Goal: Navigation & Orientation: Find specific page/section

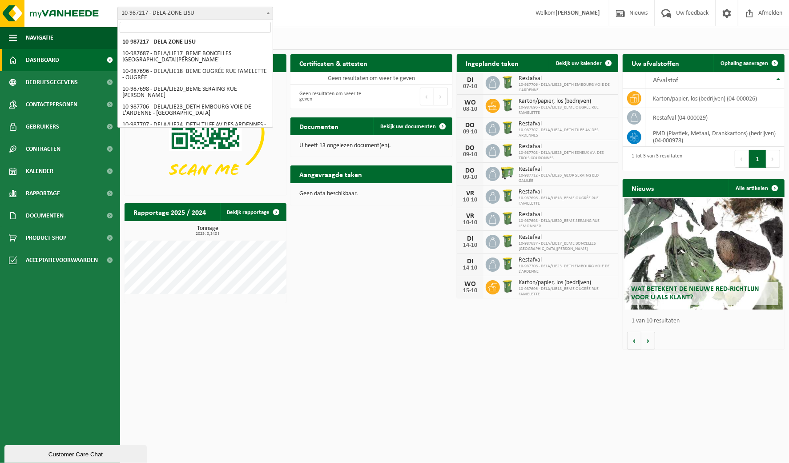
scroll to position [65, 0]
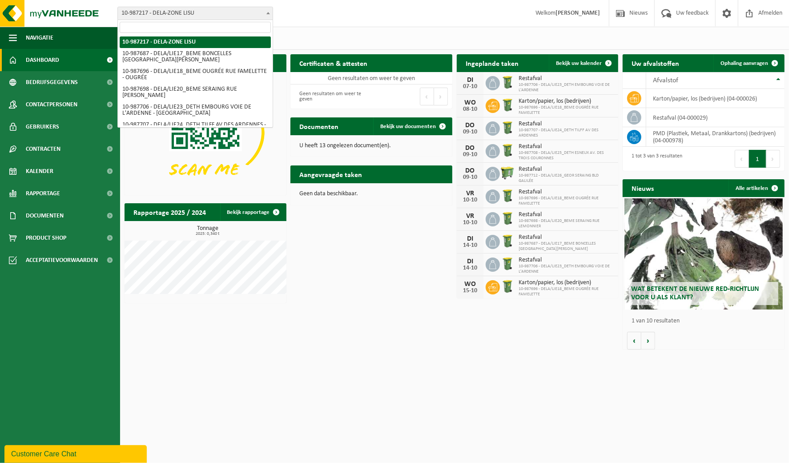
click at [254, 13] on span "10-987217 - DELA-ZONE LISU" at bounding box center [195, 13] width 155 height 12
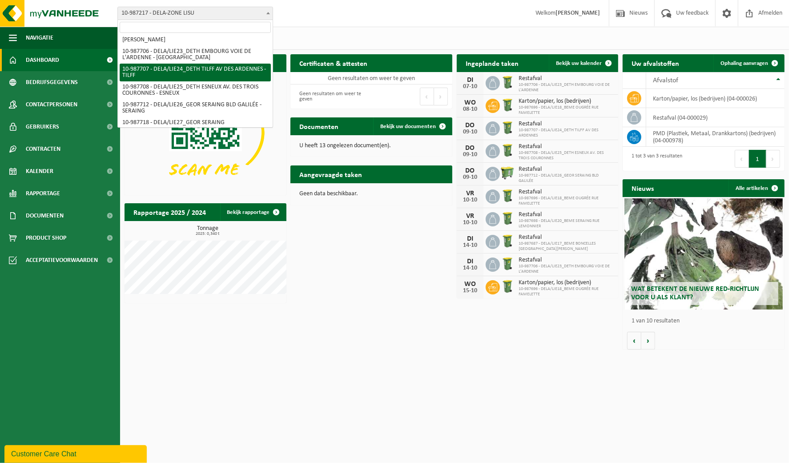
scroll to position [65, 0]
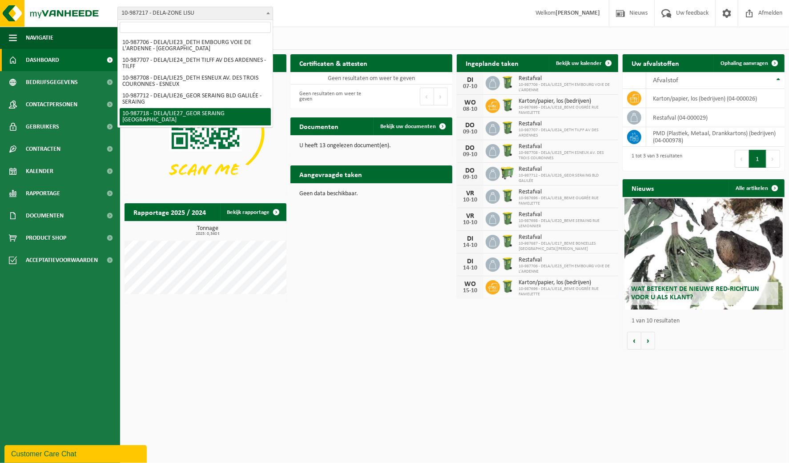
click at [403, 358] on html "Vestiging: 10-987217 - DELA-ZONE LISU 10-987687 - DELA/LIE17_BEME [GEOGRAPHIC_D…" at bounding box center [394, 231] width 789 height 463
click at [51, 174] on span "Kalender" at bounding box center [40, 171] width 28 height 22
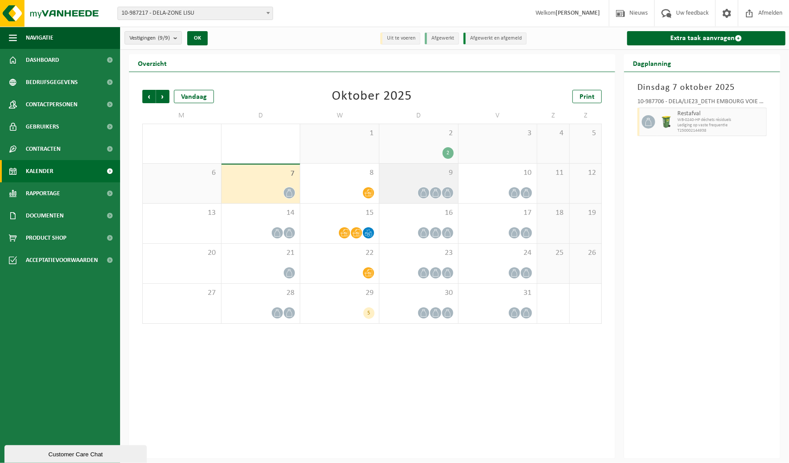
click at [423, 192] on icon at bounding box center [423, 193] width 6 height 8
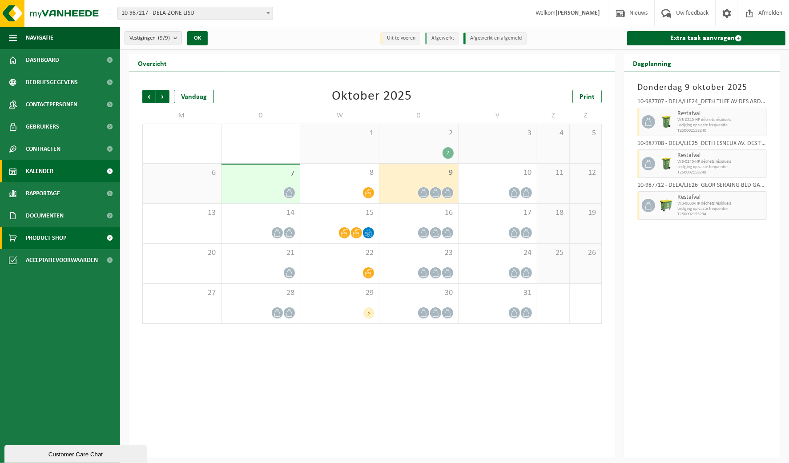
click at [45, 239] on span "Product Shop" at bounding box center [46, 238] width 40 height 22
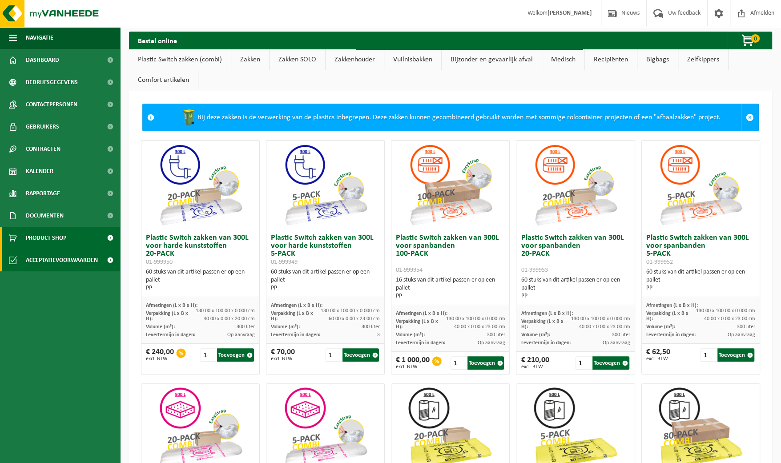
click at [56, 260] on span "Acceptatievoorwaarden" at bounding box center [62, 260] width 72 height 22
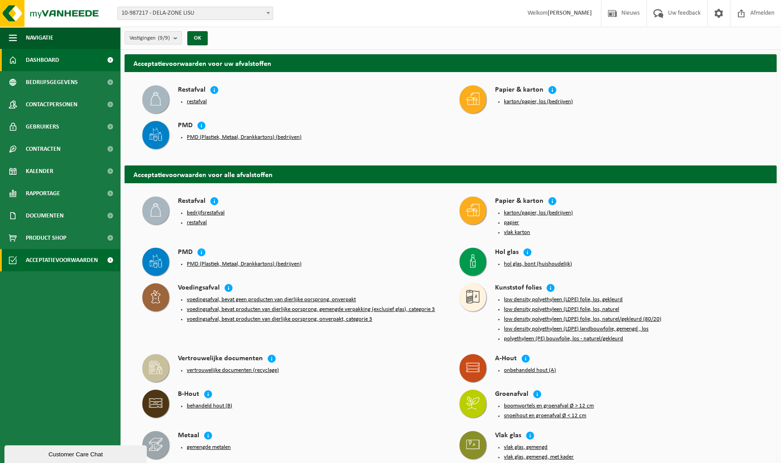
click at [32, 63] on span "Dashboard" at bounding box center [42, 60] width 33 height 22
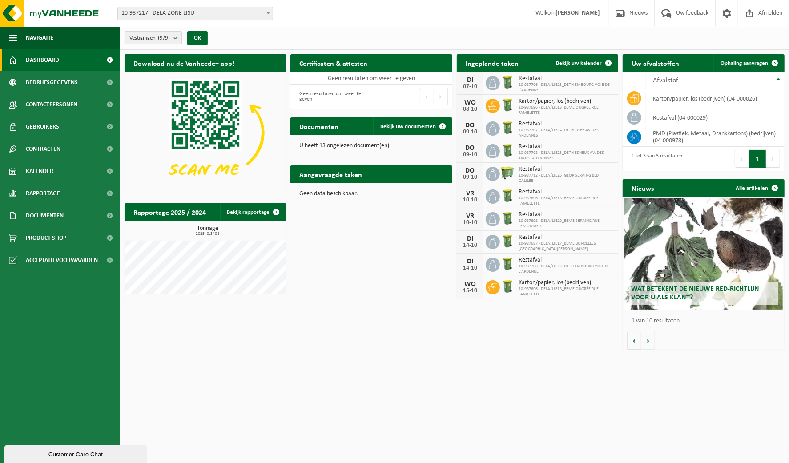
click at [170, 40] on count "(9/9)" at bounding box center [164, 38] width 12 height 6
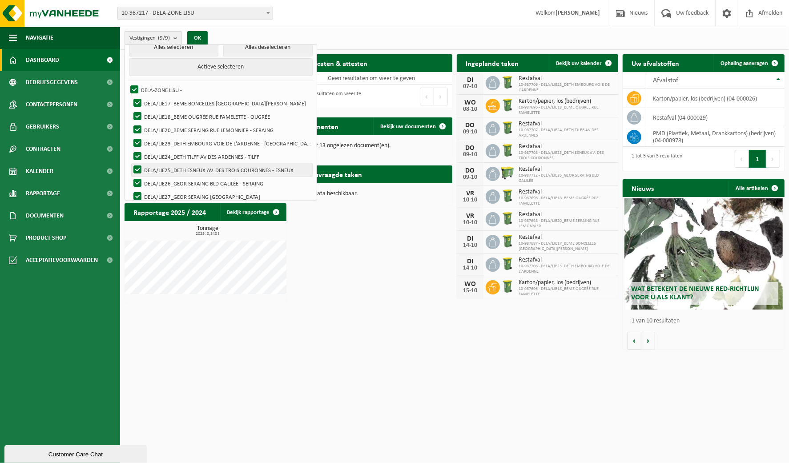
scroll to position [16, 0]
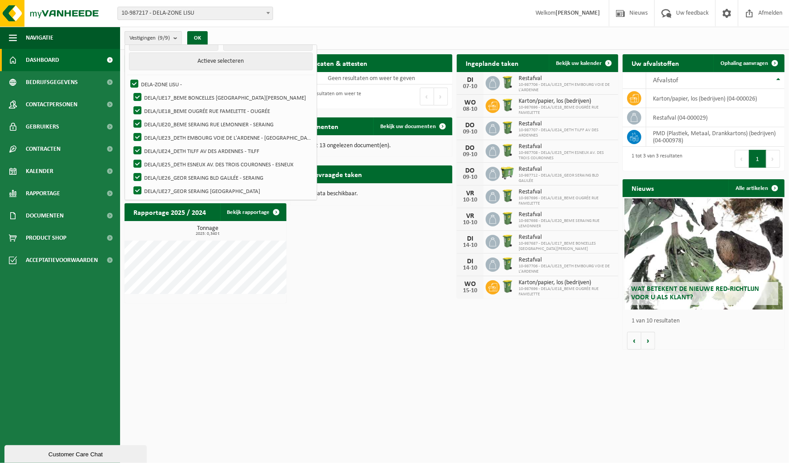
click at [358, 365] on html "Vestiging: 10-987217 - DELA-ZONE LISU 10-987687 - DELA/LIE17_BEME [GEOGRAPHIC_D…" at bounding box center [394, 231] width 789 height 463
